Goal: Find specific page/section: Find specific page/section

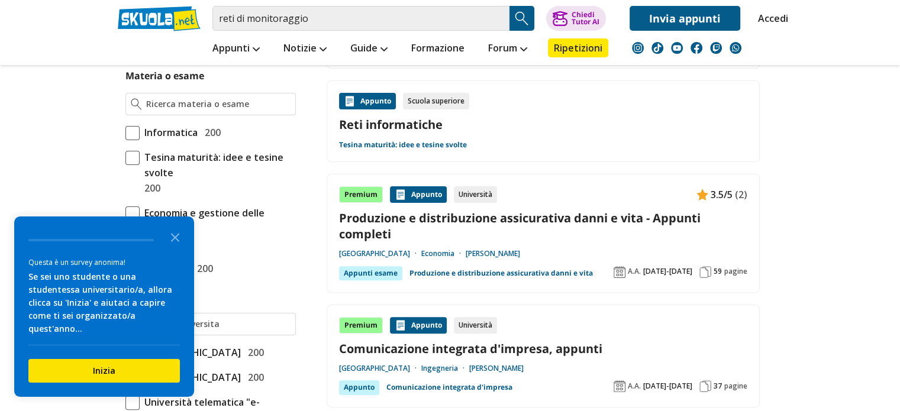
scroll to position [319, 0]
click at [99, 371] on button "Inizia" at bounding box center [103, 371] width 151 height 24
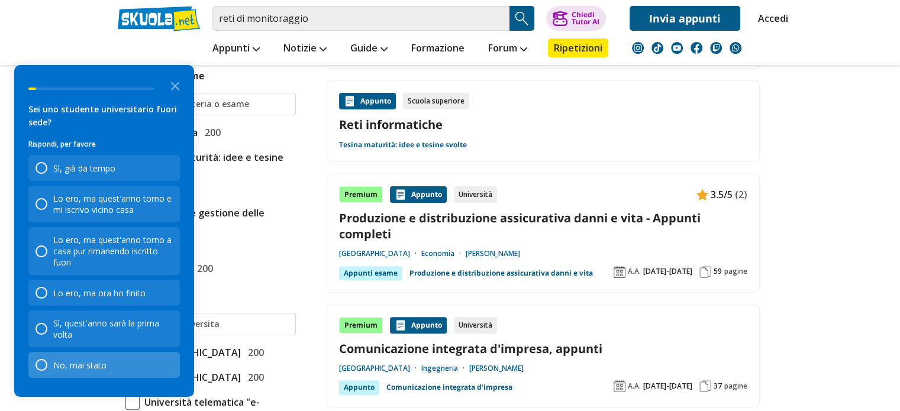
click at [98, 368] on div "No, mai stato" at bounding box center [79, 365] width 53 height 11
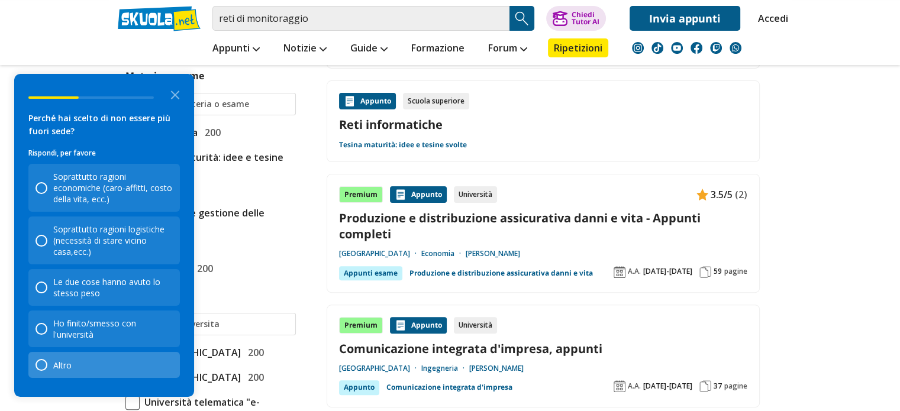
click at [67, 359] on div "Altro" at bounding box center [53, 365] width 36 height 12
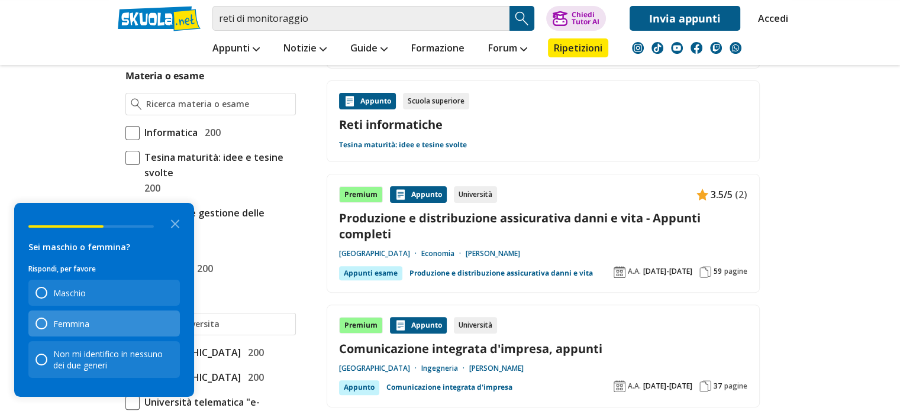
click at [97, 322] on div "Femmina" at bounding box center [103, 324] width 151 height 26
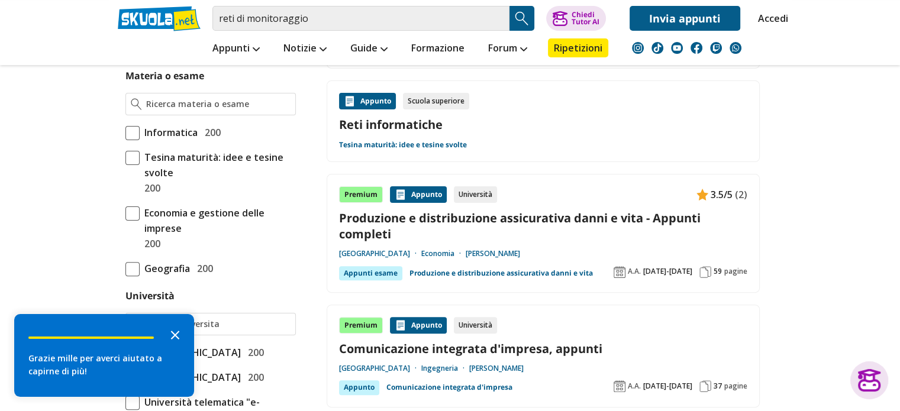
click at [177, 336] on polygon "Close the survey" at bounding box center [175, 335] width 9 height 9
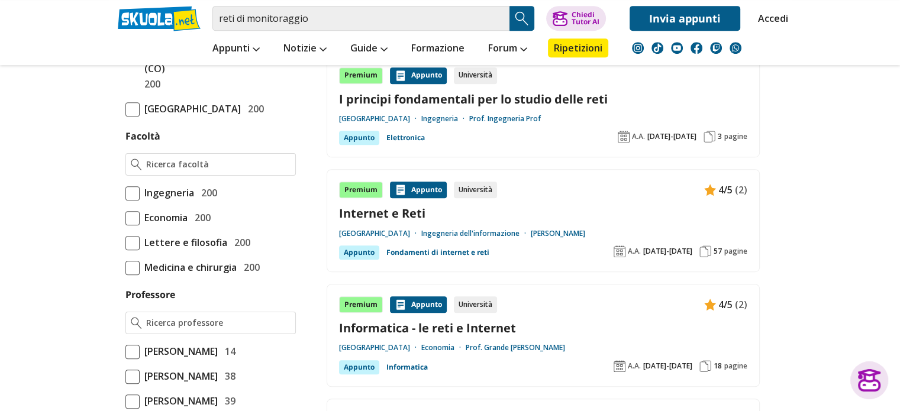
scroll to position [685, 0]
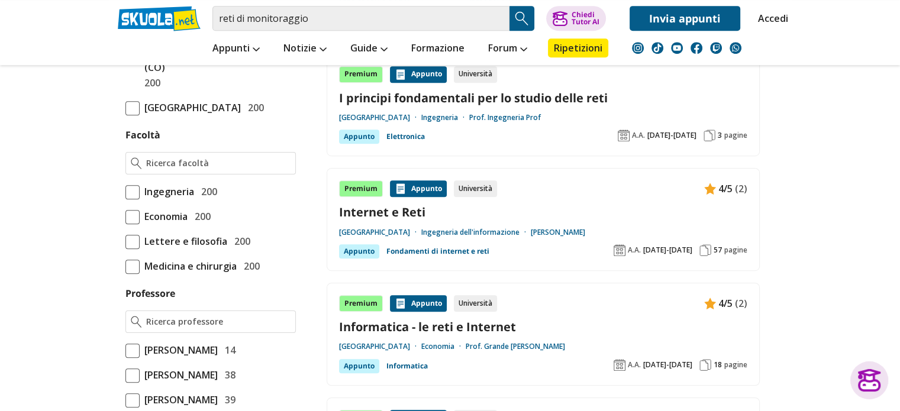
click at [132, 199] on span at bounding box center [132, 192] width 14 height 14
click at [125, 192] on input "Ingegneria 200" at bounding box center [125, 192] width 0 height 0
